Goal: Transaction & Acquisition: Purchase product/service

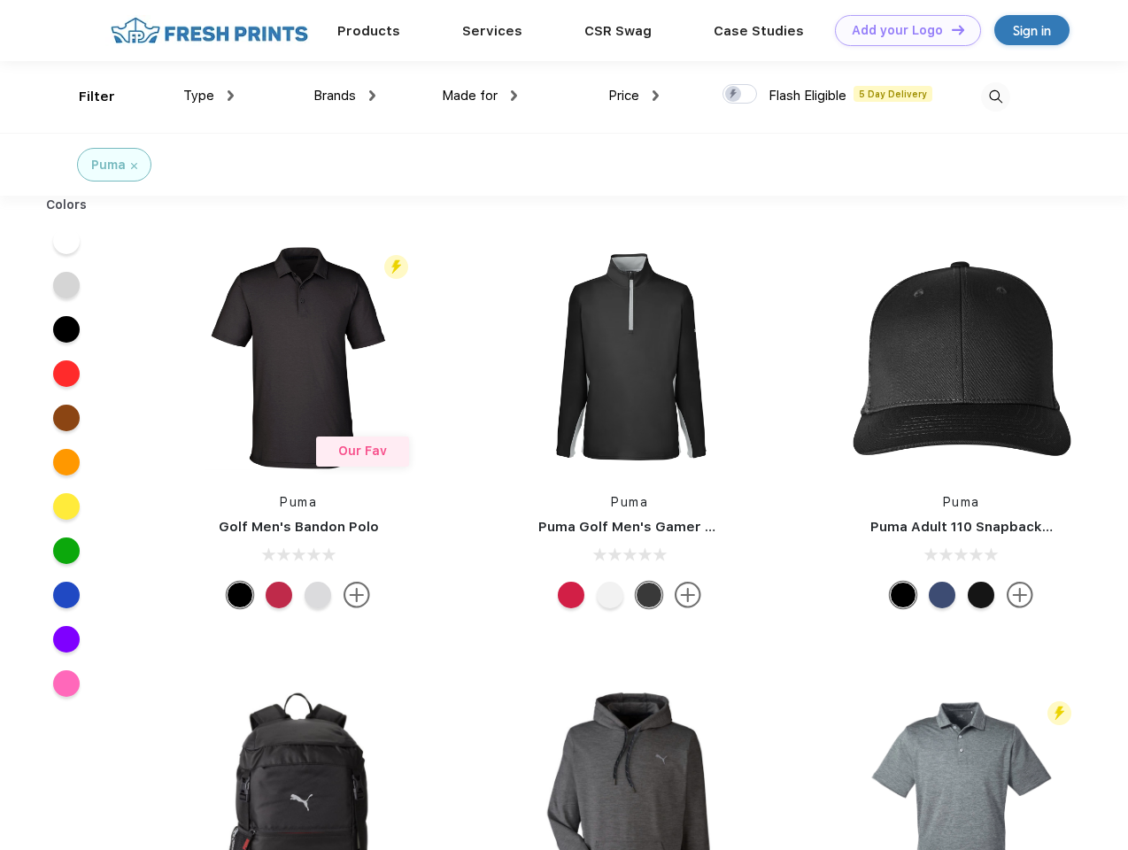
click at [902, 30] on link "Add your Logo Design Tool" at bounding box center [908, 30] width 146 height 31
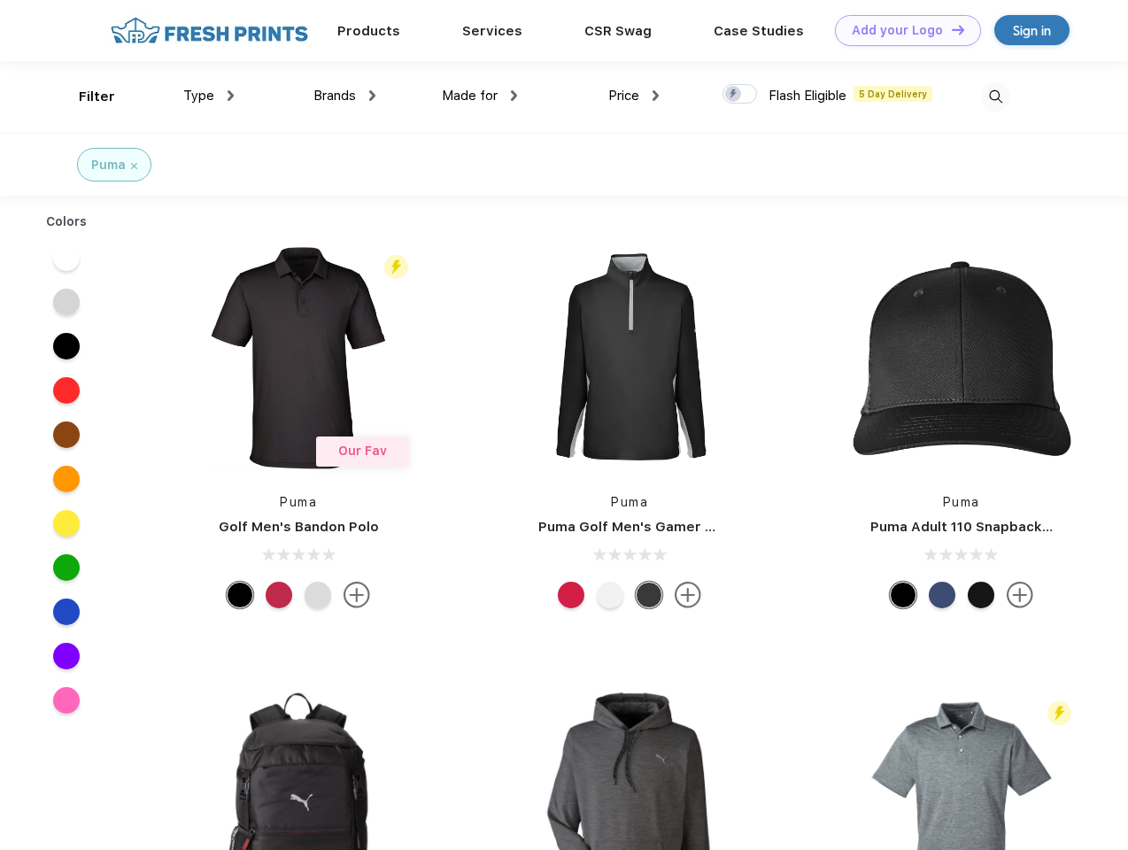
click at [0, 0] on div "Design Tool" at bounding box center [0, 0] width 0 height 0
click at [950, 29] on link "Add your Logo Design Tool" at bounding box center [908, 30] width 146 height 31
click at [85, 97] on div "Filter" at bounding box center [97, 97] width 36 height 20
click at [209, 96] on span "Type" at bounding box center [198, 96] width 31 height 16
click at [345, 96] on span "Brands" at bounding box center [335, 96] width 43 height 16
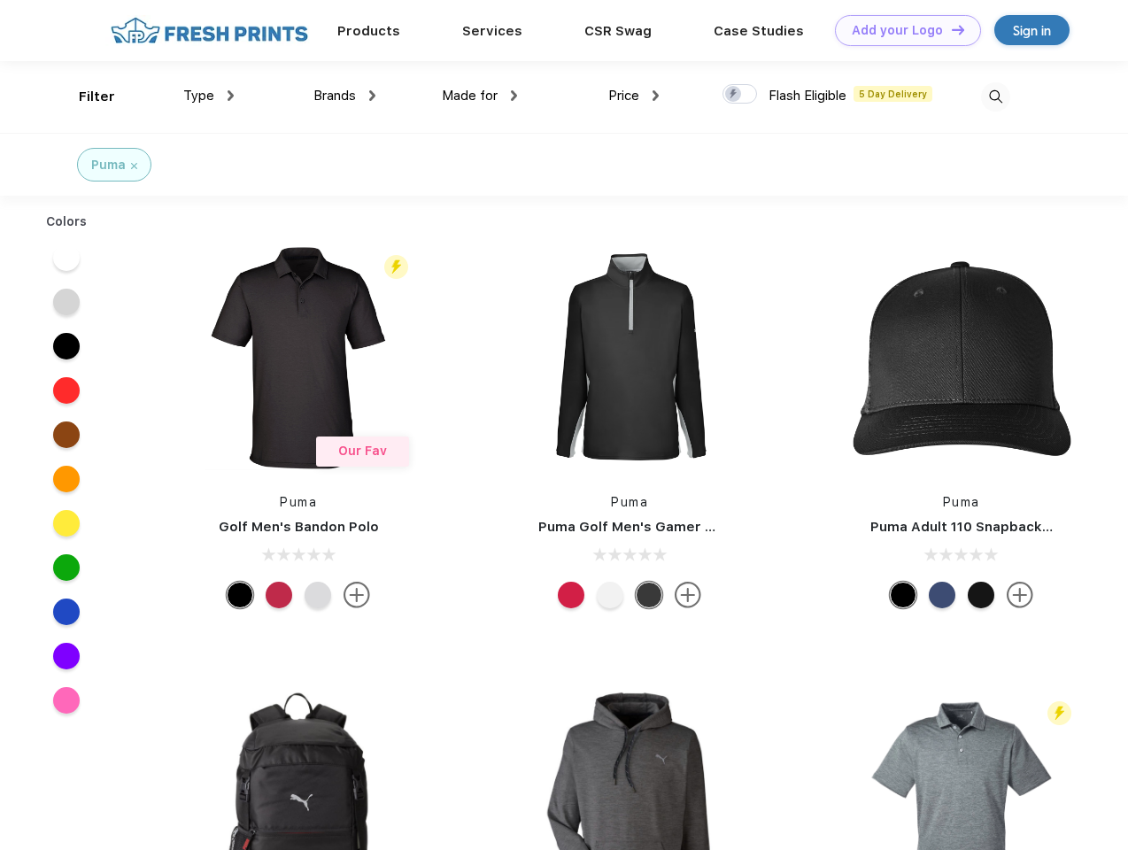
click at [480, 96] on span "Made for" at bounding box center [470, 96] width 56 height 16
click at [634, 96] on span "Price" at bounding box center [624, 96] width 31 height 16
click at [741, 95] on div at bounding box center [740, 93] width 35 height 19
click at [734, 95] on input "checkbox" at bounding box center [729, 89] width 12 height 12
click at [996, 97] on img at bounding box center [995, 96] width 29 height 29
